Goal: Browse casually

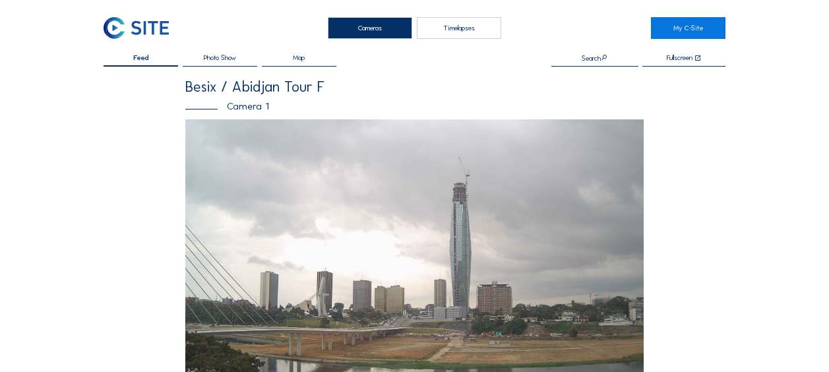
scroll to position [527, 0]
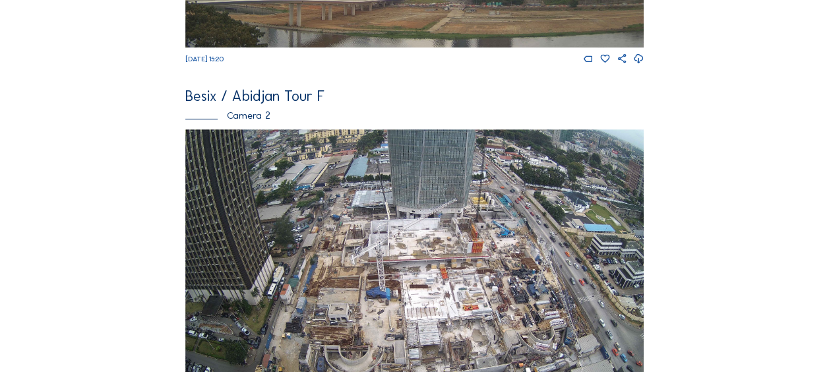
scroll to position [461, 0]
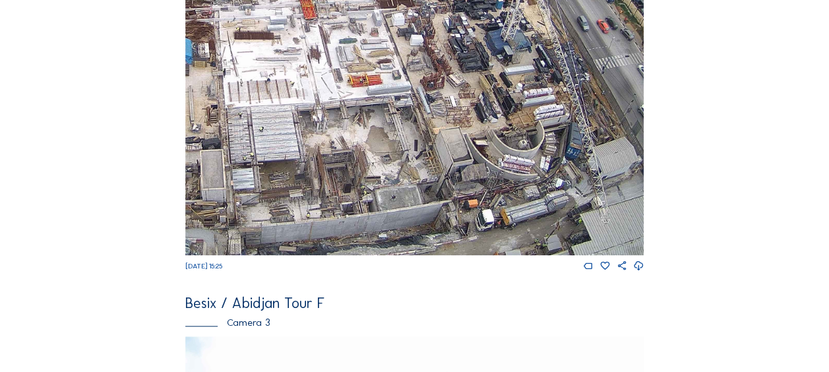
drag, startPoint x: 519, startPoint y: 227, endPoint x: 469, endPoint y: 169, distance: 77.1
click at [479, 138] on img at bounding box center [414, 126] width 458 height 258
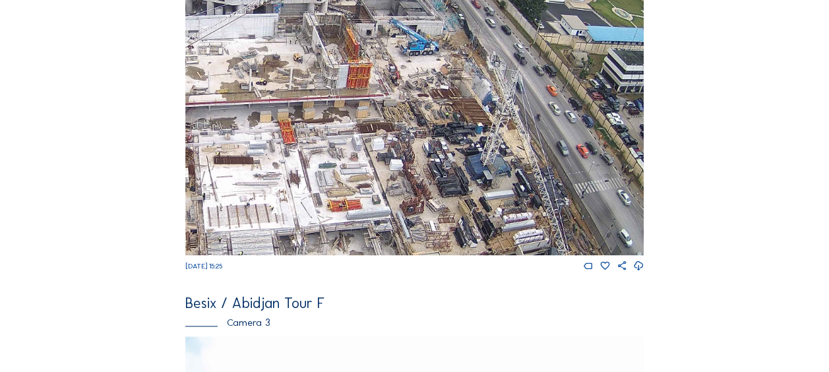
drag, startPoint x: 469, startPoint y: 74, endPoint x: 462, endPoint y: 206, distance: 131.3
click at [462, 206] on img at bounding box center [414, 126] width 458 height 258
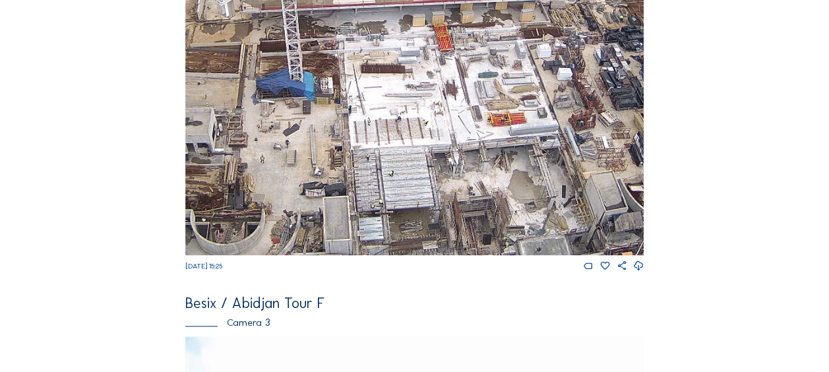
drag, startPoint x: 314, startPoint y: 169, endPoint x: 502, endPoint y: 71, distance: 212.3
click at [519, 38] on img at bounding box center [414, 126] width 458 height 258
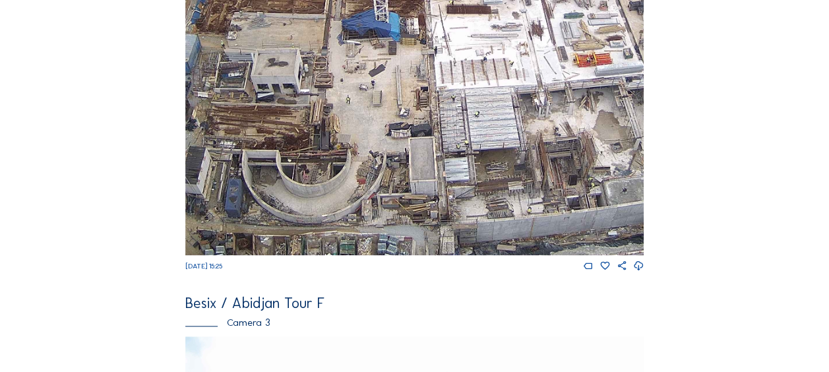
drag, startPoint x: 354, startPoint y: 154, endPoint x: 389, endPoint y: 132, distance: 41.2
click at [389, 132] on img at bounding box center [414, 126] width 458 height 258
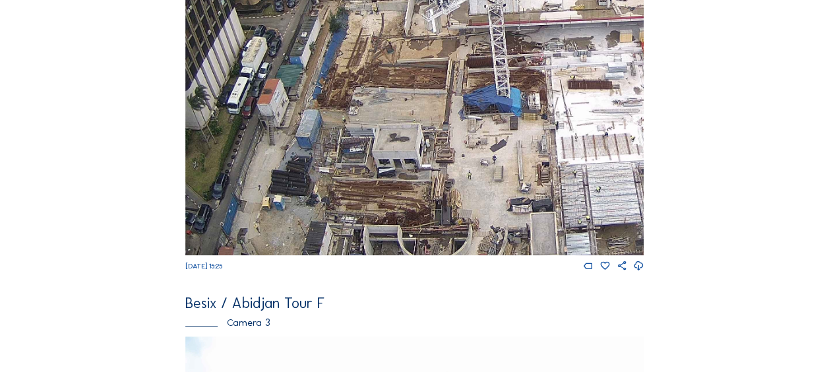
drag, startPoint x: 241, startPoint y: 141, endPoint x: 362, endPoint y: 216, distance: 142.7
click at [362, 216] on img at bounding box center [414, 126] width 458 height 258
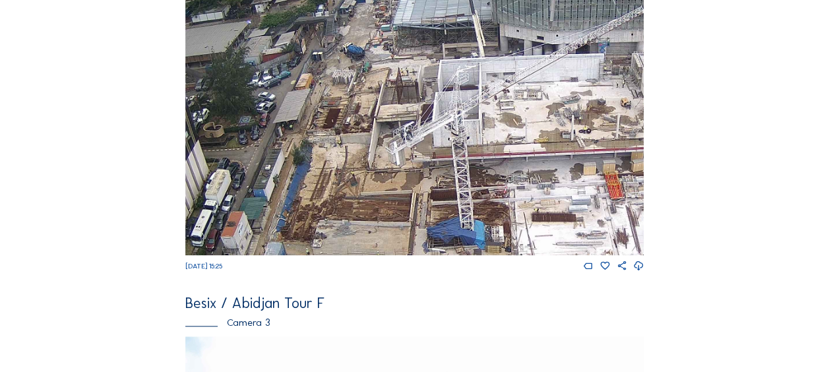
drag, startPoint x: 375, startPoint y: 65, endPoint x: 331, endPoint y: 183, distance: 126.0
click at [337, 196] on img at bounding box center [414, 126] width 458 height 258
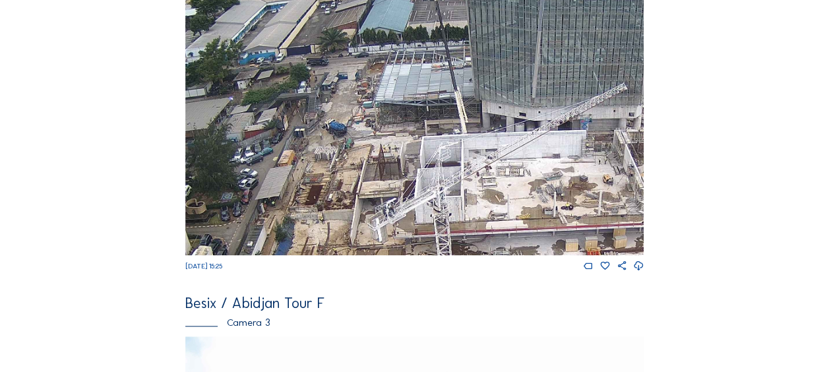
drag, startPoint x: 319, startPoint y: 177, endPoint x: 314, endPoint y: 189, distance: 12.7
click at [314, 189] on img at bounding box center [414, 126] width 458 height 258
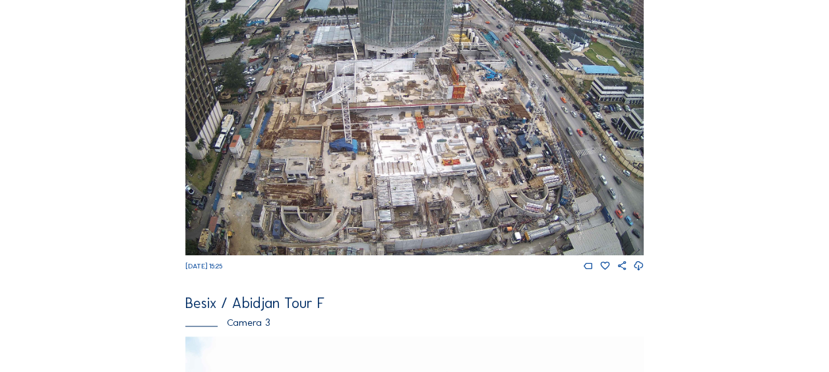
drag, startPoint x: 484, startPoint y: 192, endPoint x: 413, endPoint y: 113, distance: 106.4
click at [411, 107] on img at bounding box center [414, 126] width 458 height 258
